Goal: Transaction & Acquisition: Purchase product/service

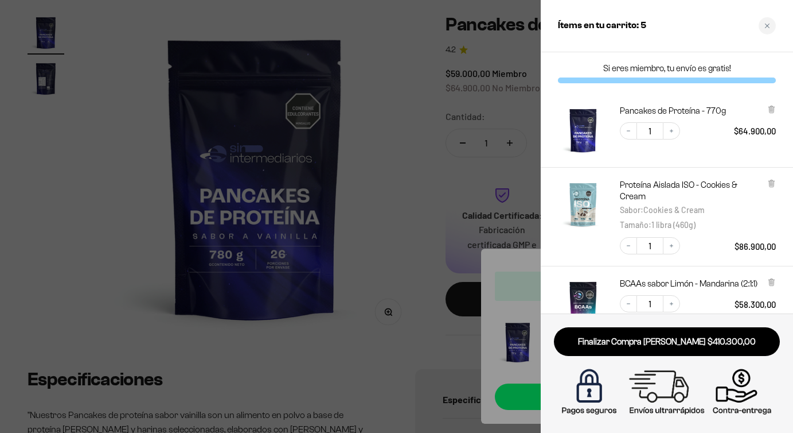
scroll to position [133, 0]
click at [769, 110] on icon at bounding box center [772, 109] width 9 height 9
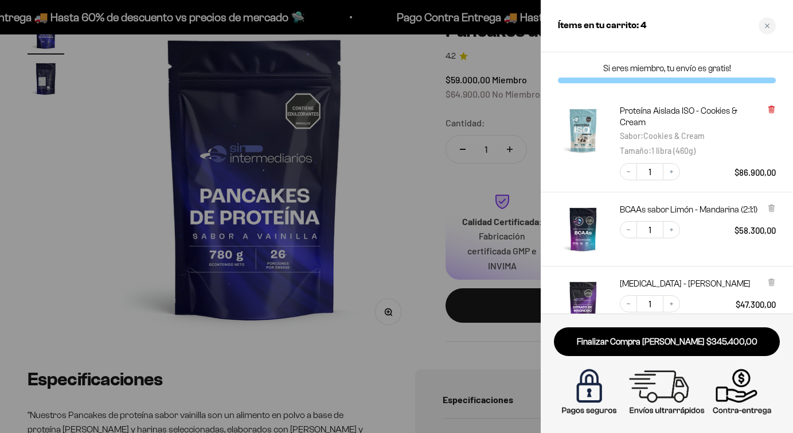
click at [771, 109] on icon at bounding box center [771, 110] width 5 height 6
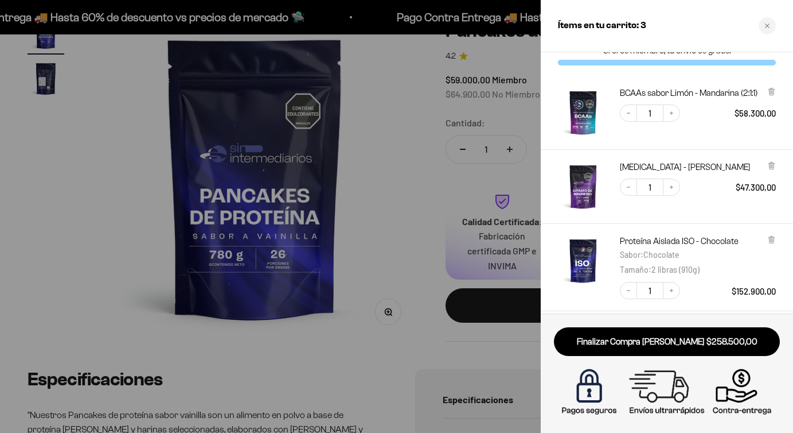
scroll to position [0, 0]
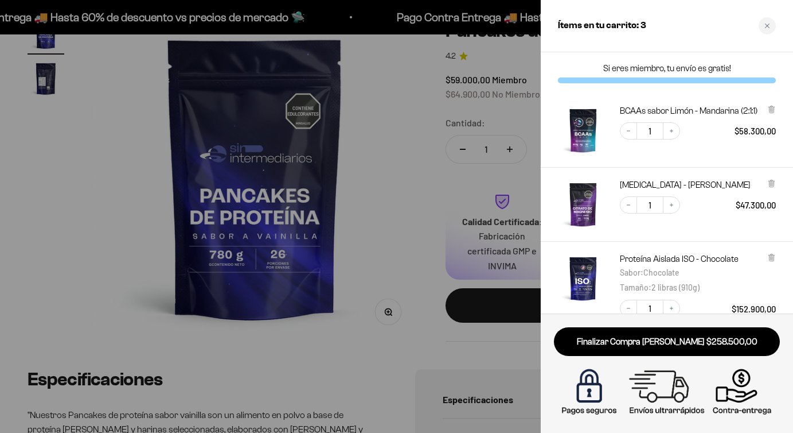
click at [360, 153] on div at bounding box center [396, 216] width 793 height 433
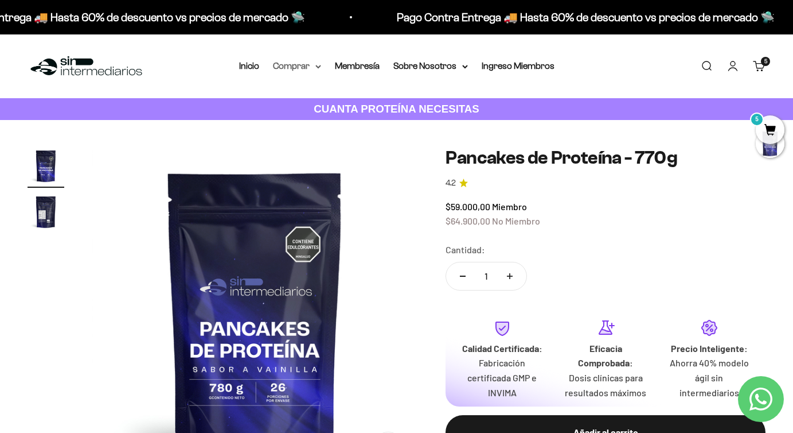
click at [311, 67] on summary "Comprar" at bounding box center [297, 66] width 48 height 15
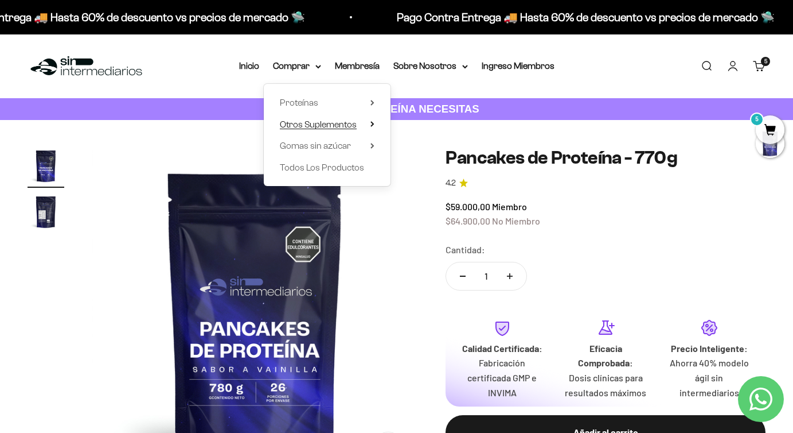
click at [342, 122] on span "Otros Suplementos" at bounding box center [318, 124] width 77 height 10
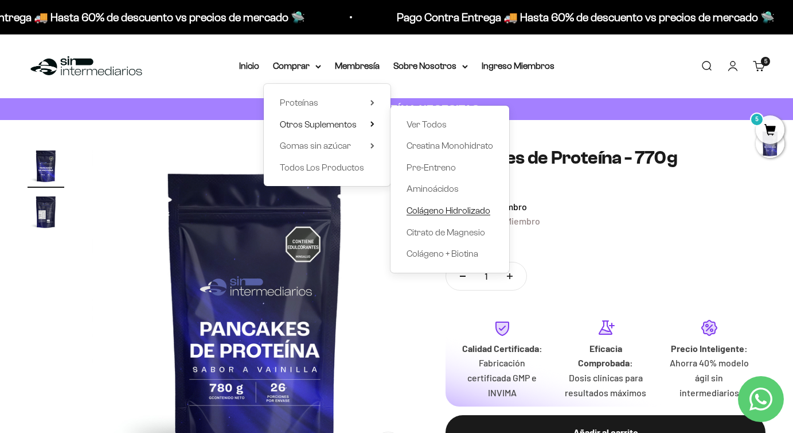
click at [445, 208] on span "Colágeno Hidrolizado" at bounding box center [449, 210] width 84 height 10
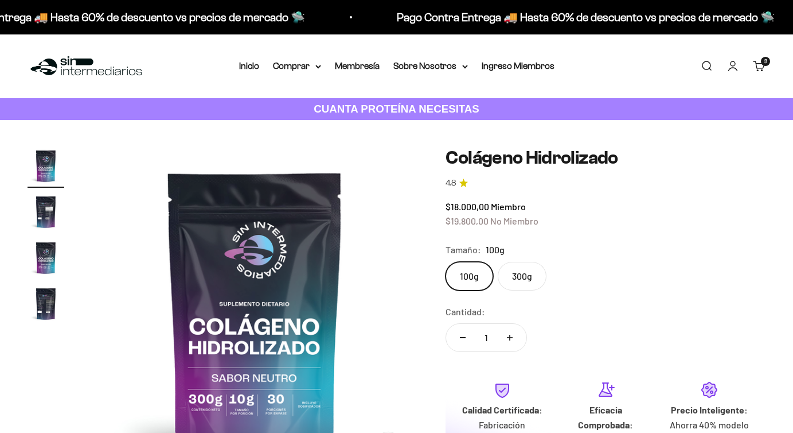
scroll to position [31, 0]
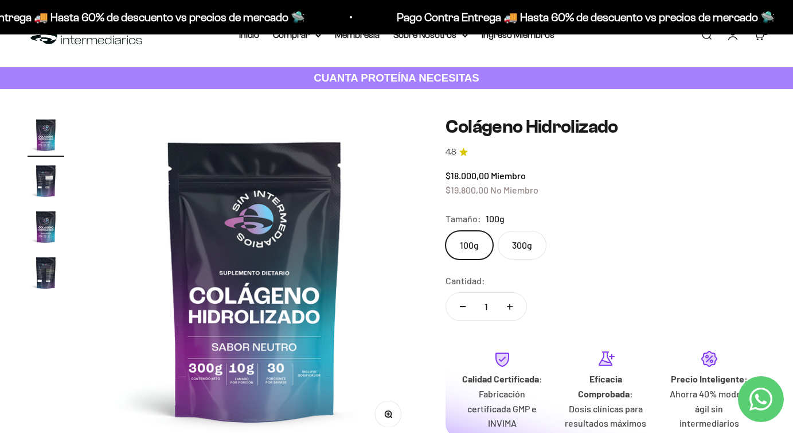
click at [528, 242] on label "300g" at bounding box center [522, 245] width 49 height 29
click at [446, 231] on input "300g" at bounding box center [445, 230] width 1 height 1
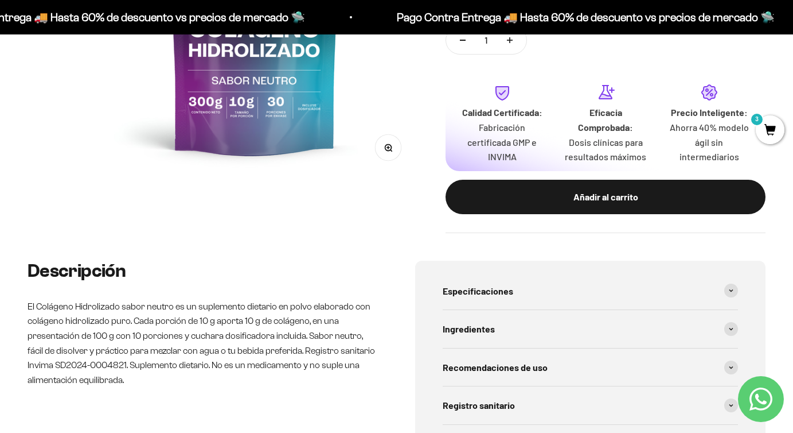
scroll to position [324, 0]
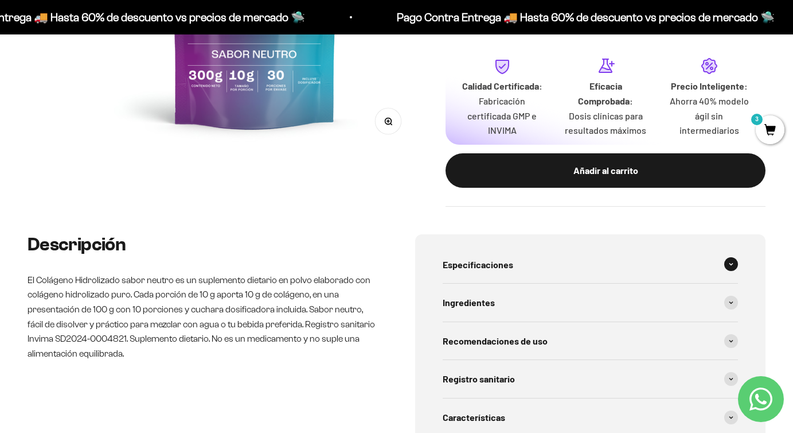
click at [470, 274] on div "Especificaciones" at bounding box center [591, 265] width 296 height 38
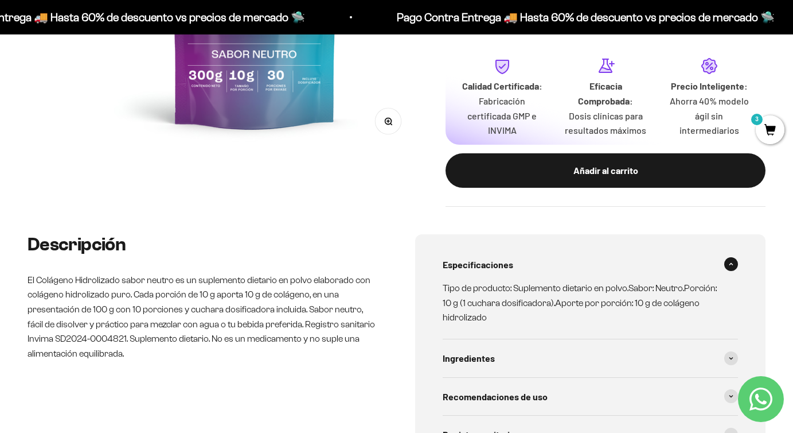
click at [470, 271] on span "Especificaciones" at bounding box center [478, 264] width 71 height 15
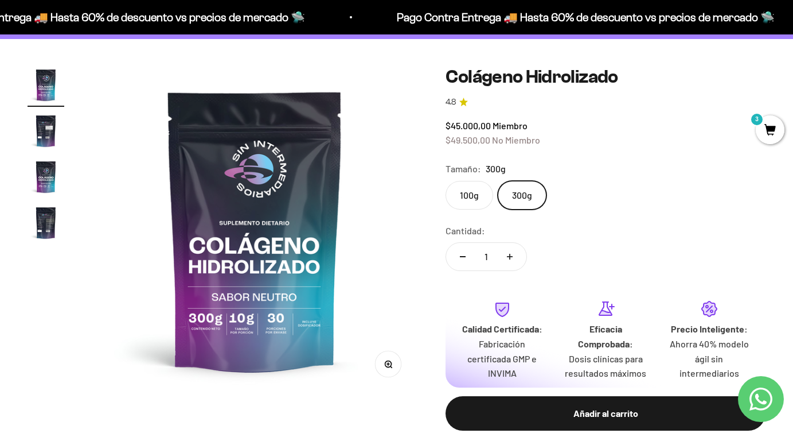
scroll to position [49, 0]
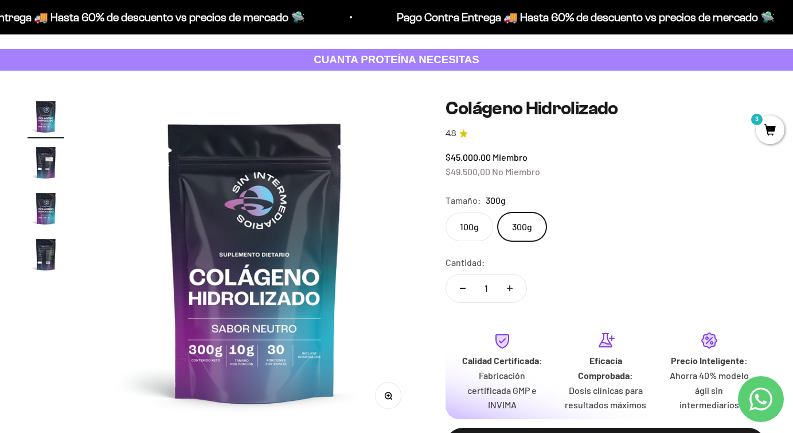
click at [470, 233] on label "100g" at bounding box center [470, 226] width 48 height 29
click at [446, 212] on input "100g" at bounding box center [445, 212] width 1 height 1
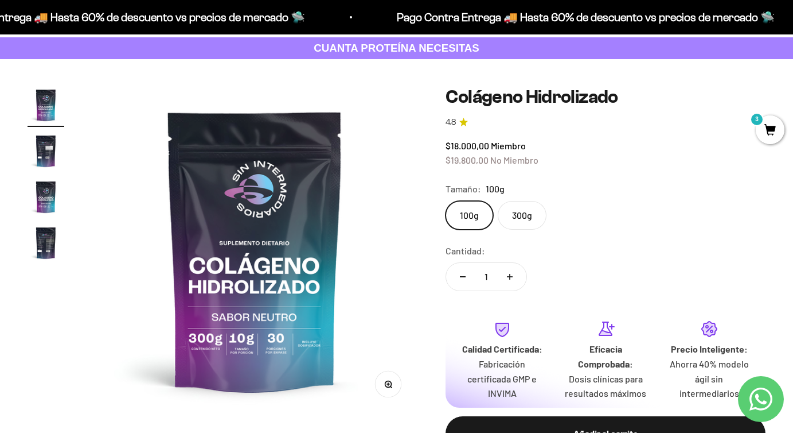
scroll to position [62, 0]
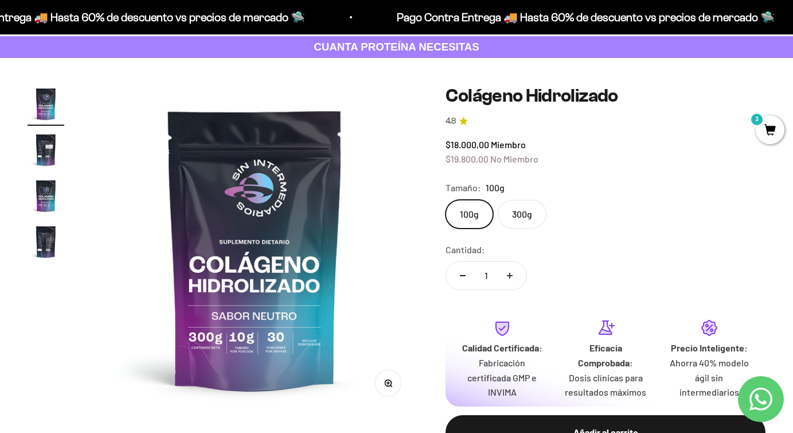
click at [527, 213] on label "300g" at bounding box center [522, 214] width 49 height 29
click at [446, 200] on input "300g" at bounding box center [445, 199] width 1 height 1
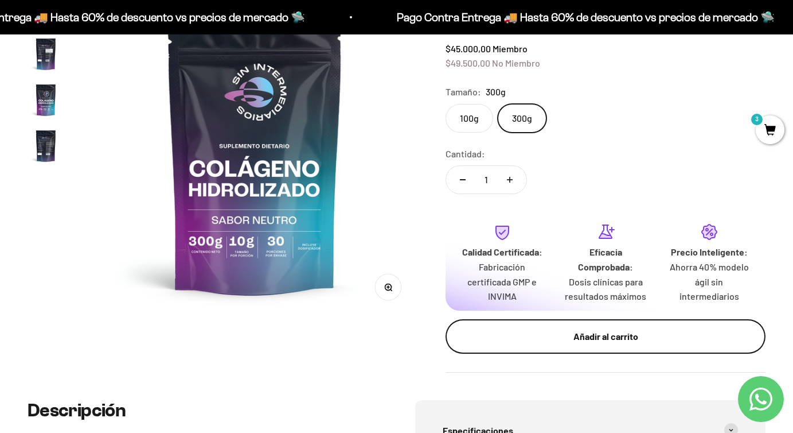
scroll to position [167, 0]
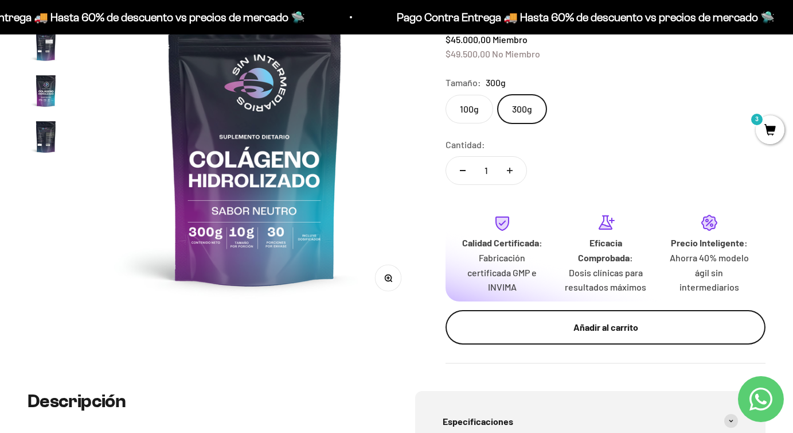
click at [596, 331] on div "Añadir al carrito" at bounding box center [606, 327] width 274 height 15
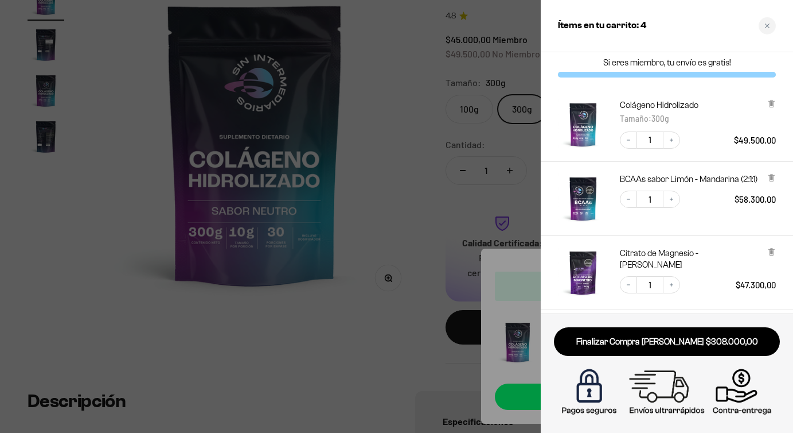
scroll to position [0, 0]
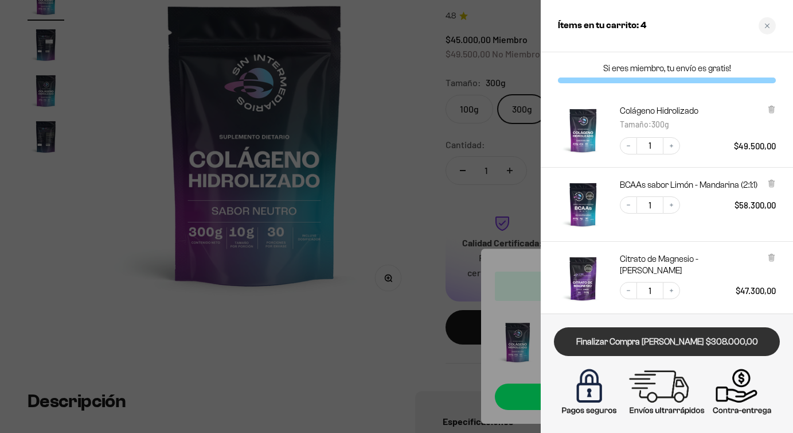
click at [642, 340] on link "Finalizar Compra [PERSON_NAME] $308.000,00" at bounding box center [667, 341] width 226 height 29
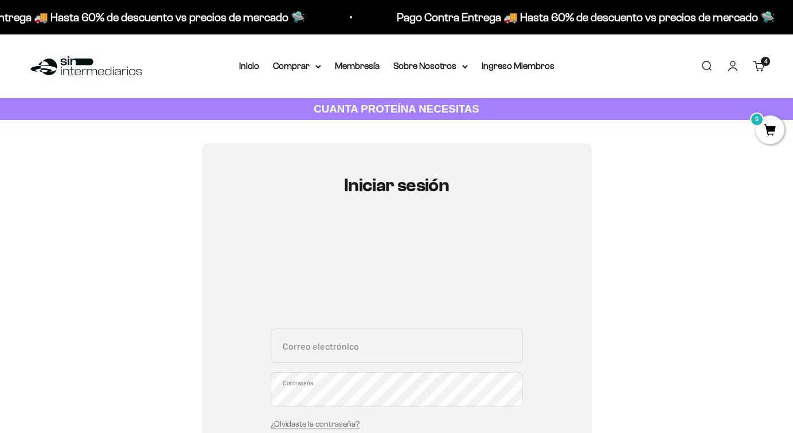
type input "susieconcannon@gmail.com"
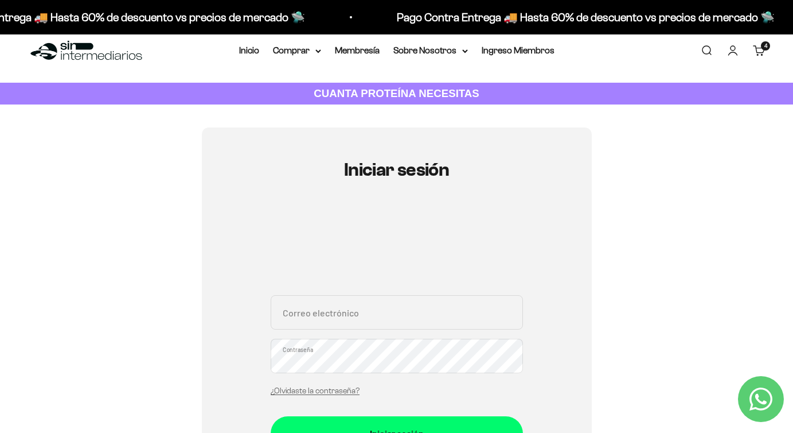
scroll to position [24, 0]
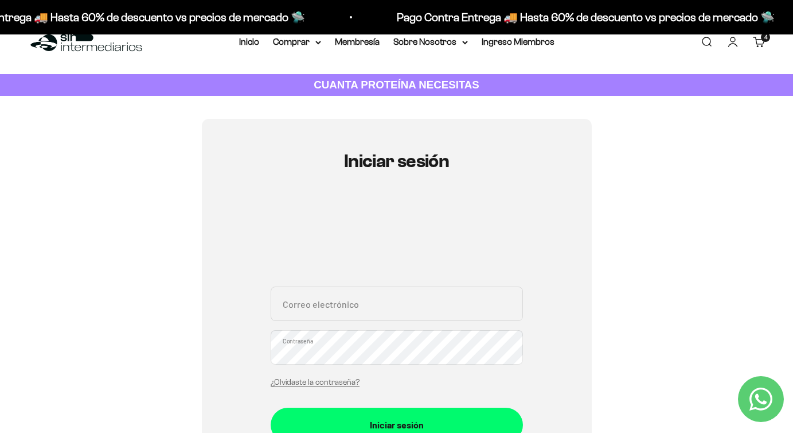
click at [757, 40] on link "Carrito 4 artículos 4" at bounding box center [759, 42] width 13 height 13
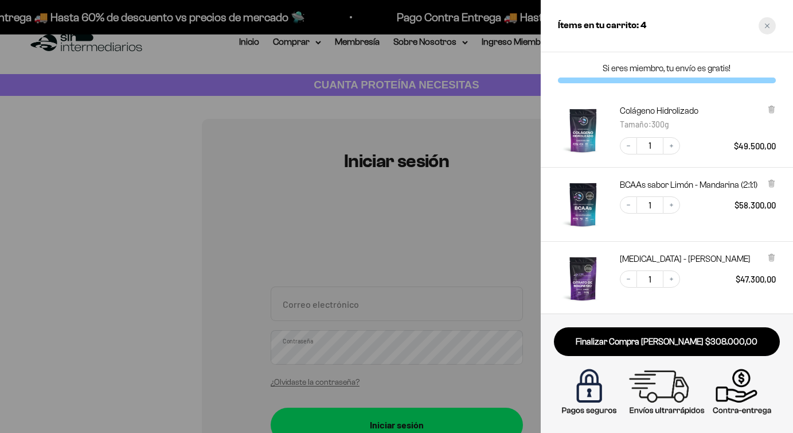
click at [769, 29] on div "Close cart" at bounding box center [767, 25] width 17 height 17
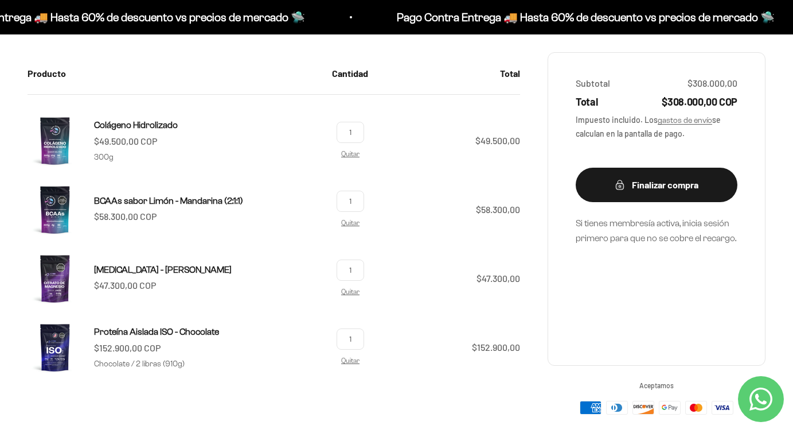
scroll to position [142, 0]
